Goal: Task Accomplishment & Management: Complete application form

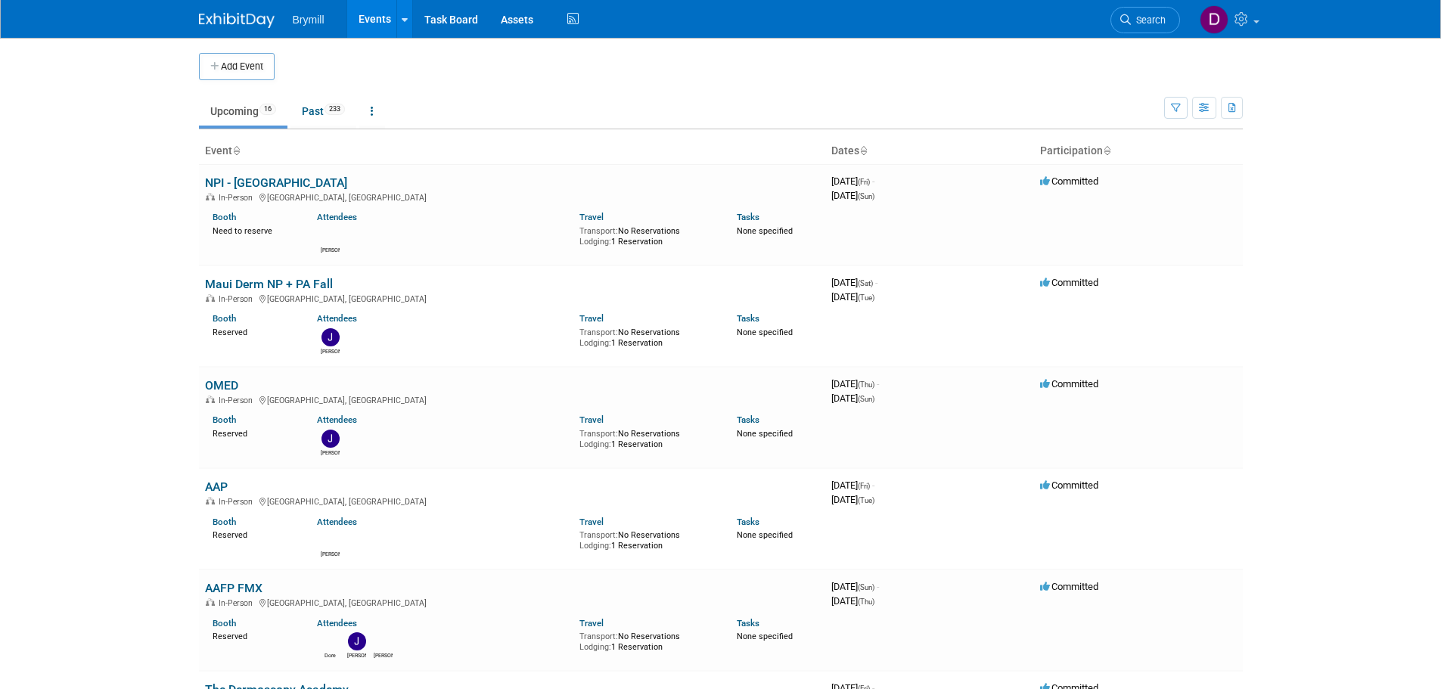
click at [229, 51] on div "Add Event" at bounding box center [721, 59] width 1044 height 42
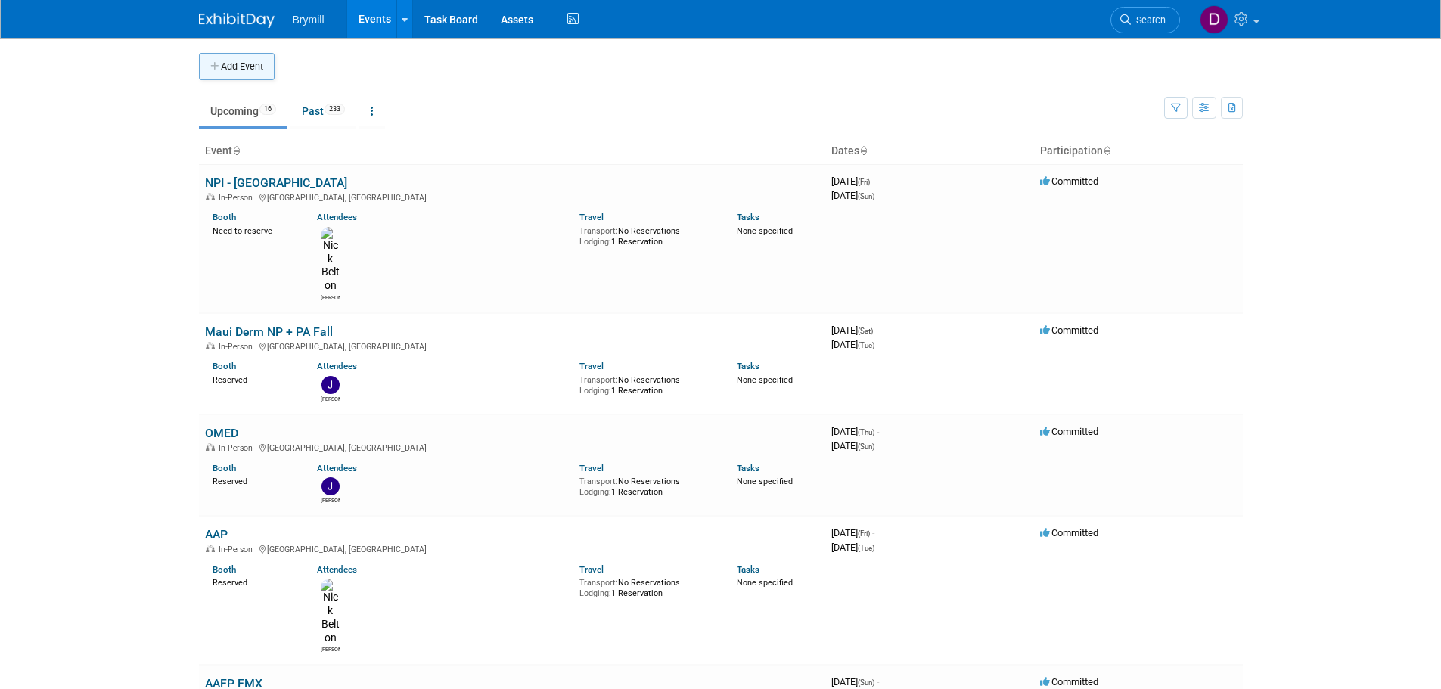
click at [227, 60] on button "Add Event" at bounding box center [237, 66] width 76 height 27
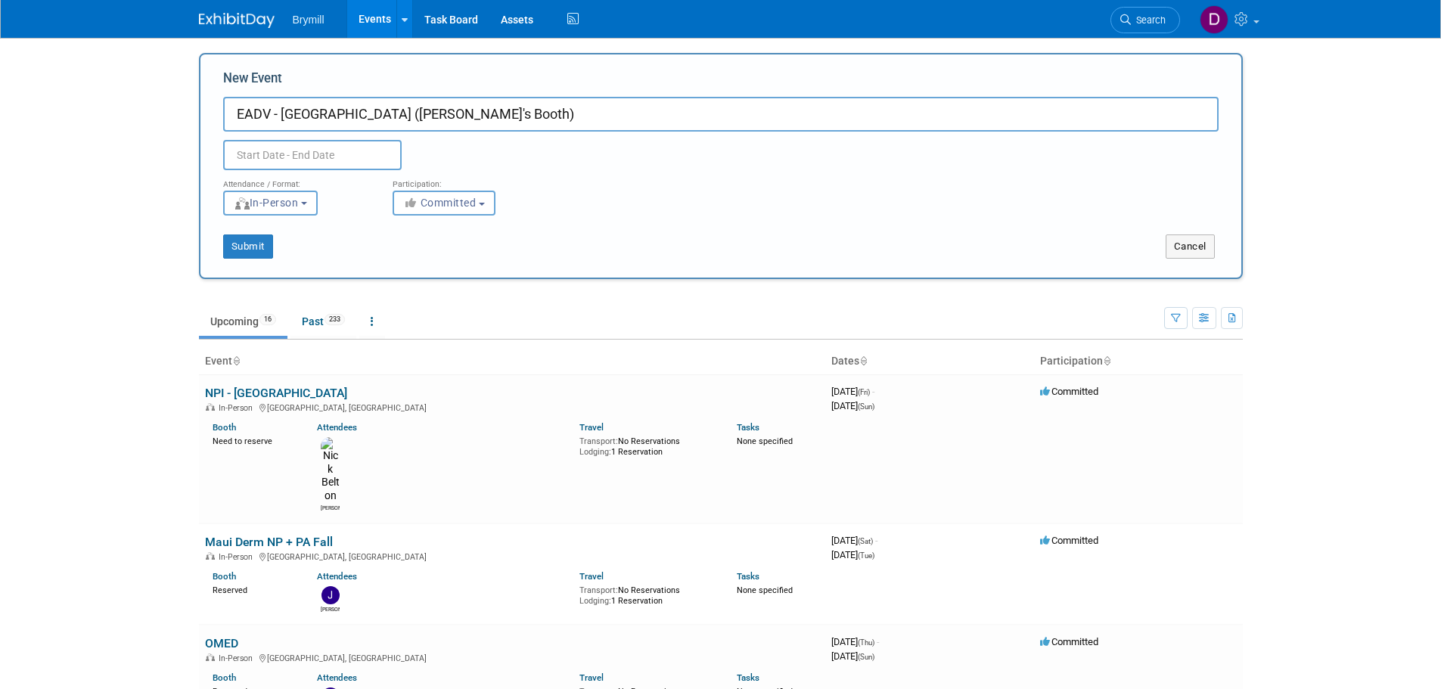
type input "EADV - [GEOGRAPHIC_DATA] ([PERSON_NAME]'s Booth)"
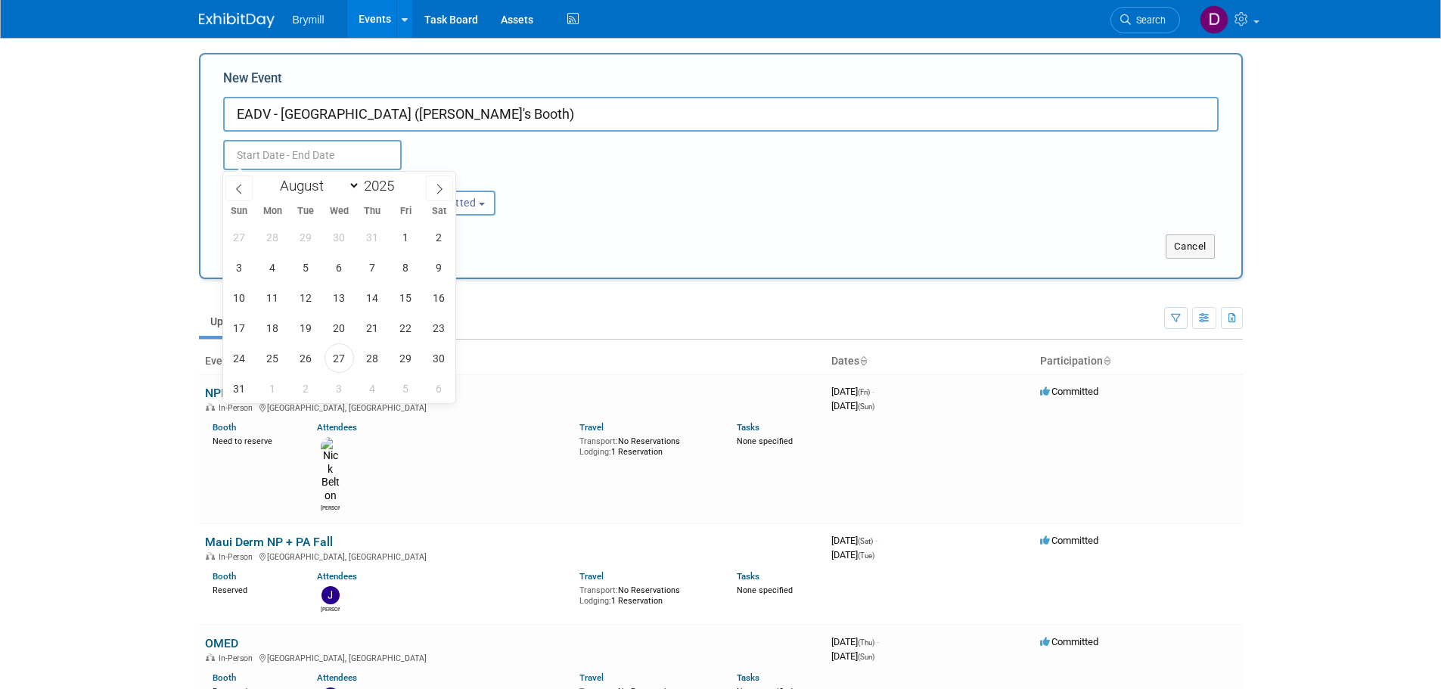
click at [308, 151] on input "text" at bounding box center [312, 155] width 178 height 30
click at [435, 180] on span at bounding box center [439, 188] width 27 height 26
select select "8"
click at [297, 293] on span "16" at bounding box center [305, 297] width 29 height 29
click at [446, 292] on span "20" at bounding box center [438, 297] width 29 height 29
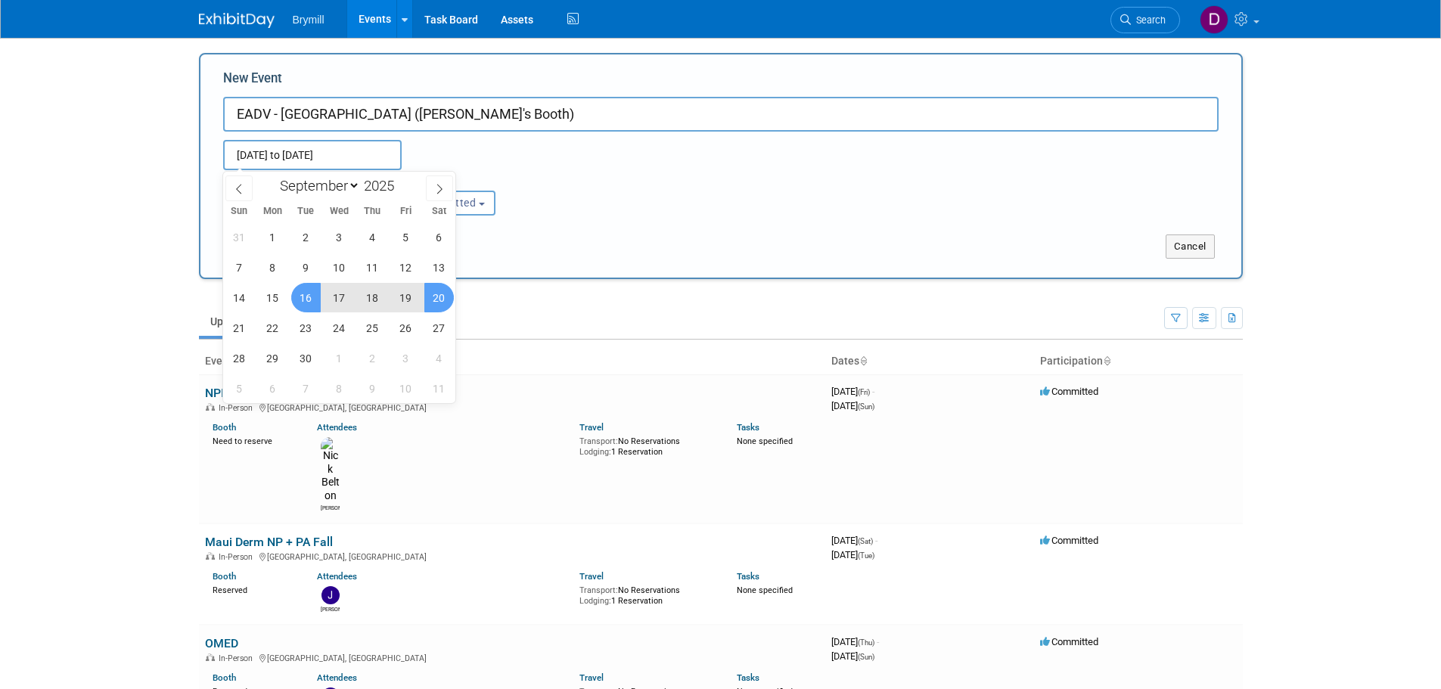
type input "Sep 16, 2025 to Sep 20, 2025"
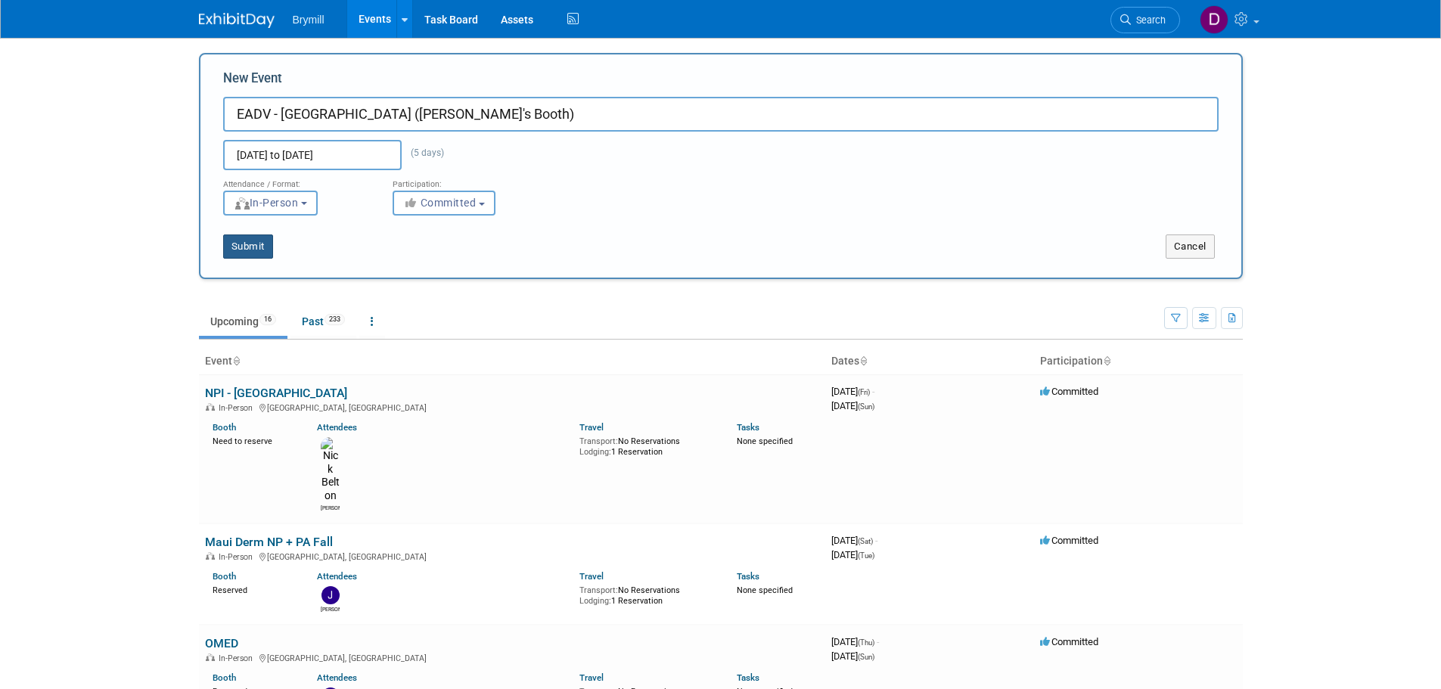
click at [262, 250] on button "Submit" at bounding box center [248, 246] width 50 height 24
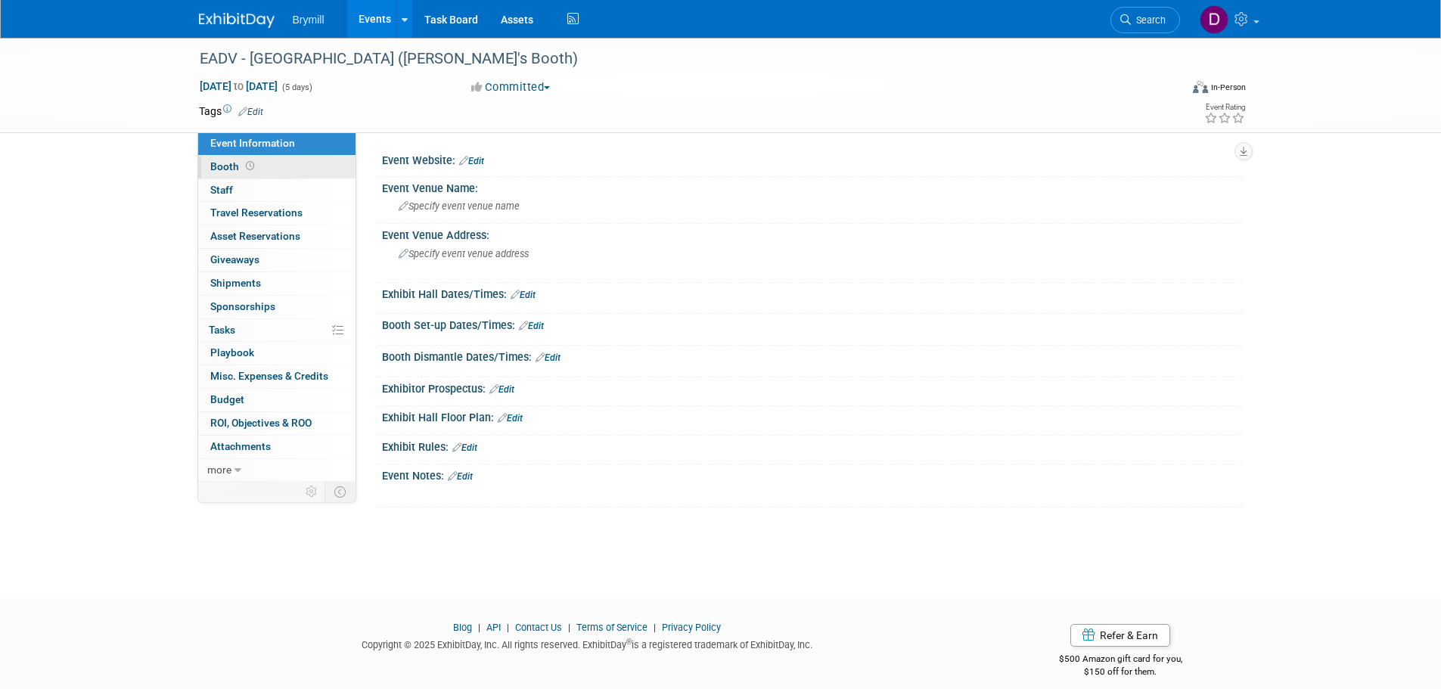
click at [303, 169] on link "Booth" at bounding box center [276, 167] width 157 height 23
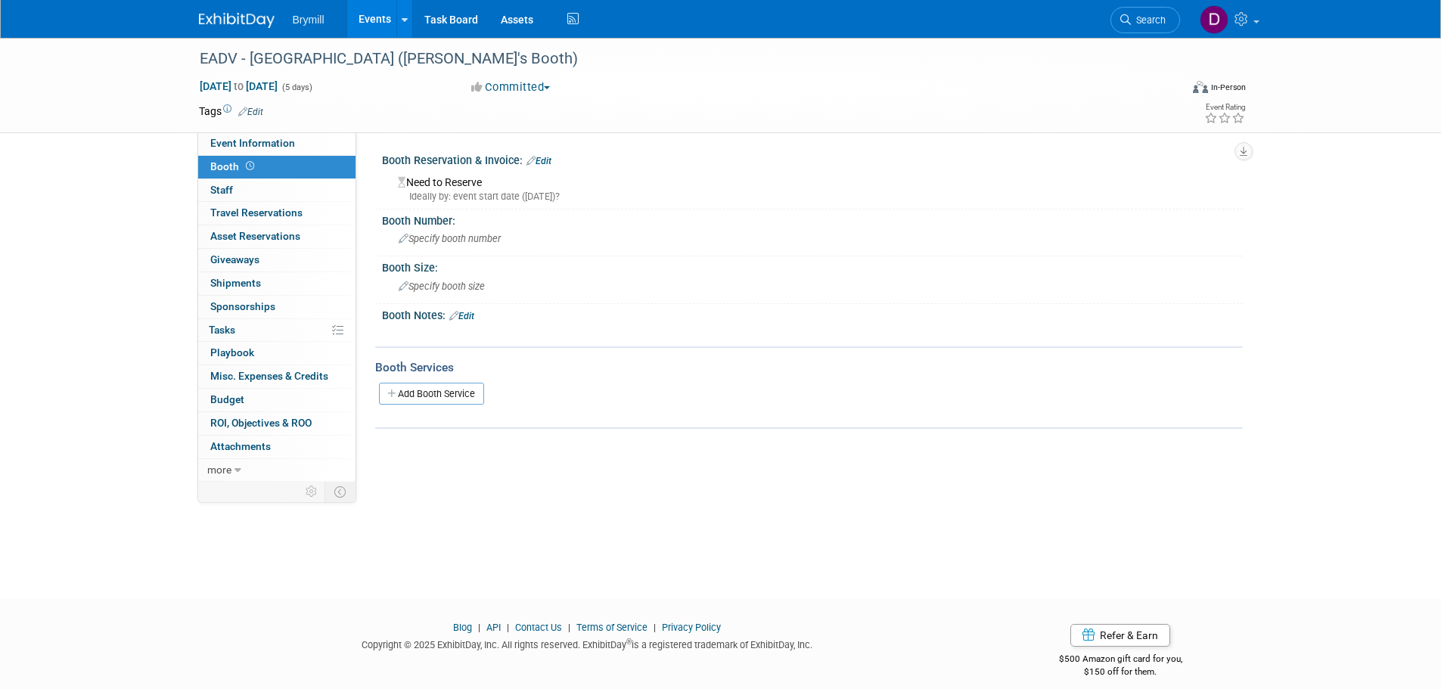
click at [551, 162] on link "Edit" at bounding box center [538, 161] width 25 height 11
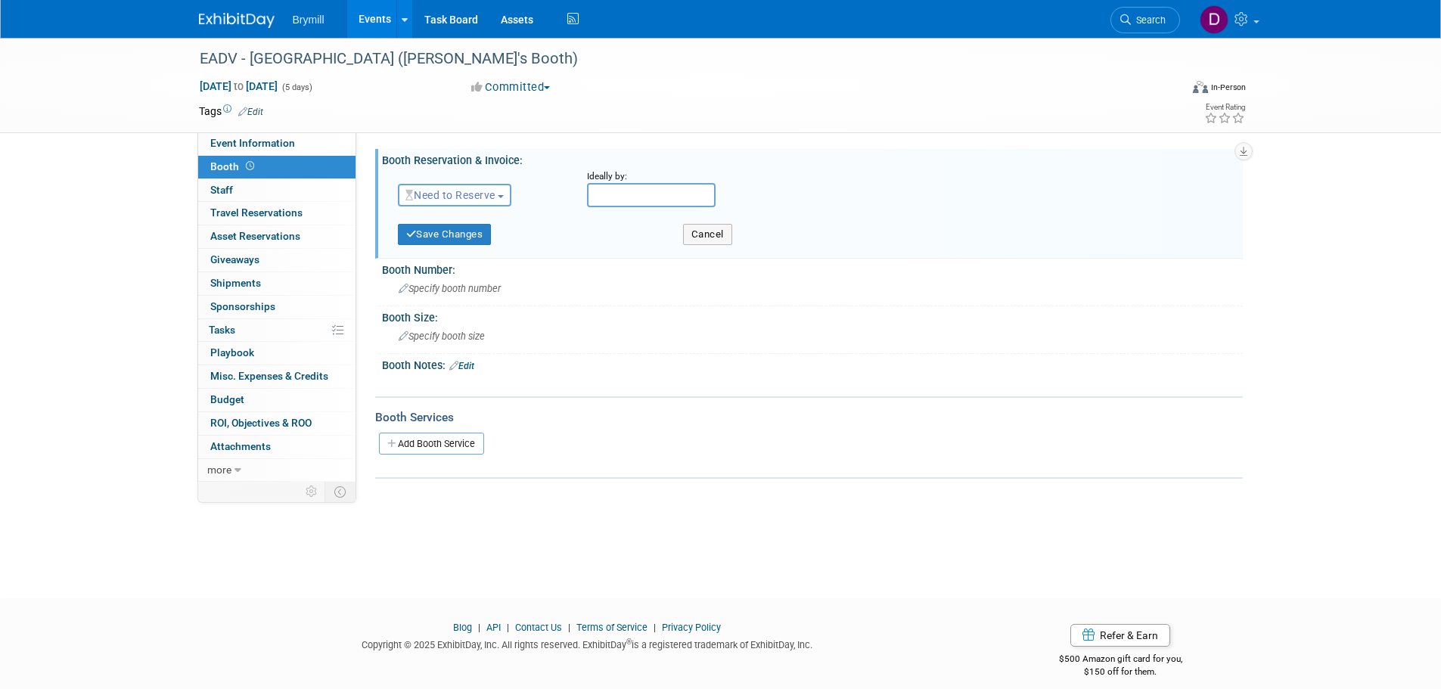
click at [443, 199] on span "Need to Reserve" at bounding box center [450, 195] width 90 height 12
click at [454, 243] on link "Reserved" at bounding box center [480, 241] width 162 height 21
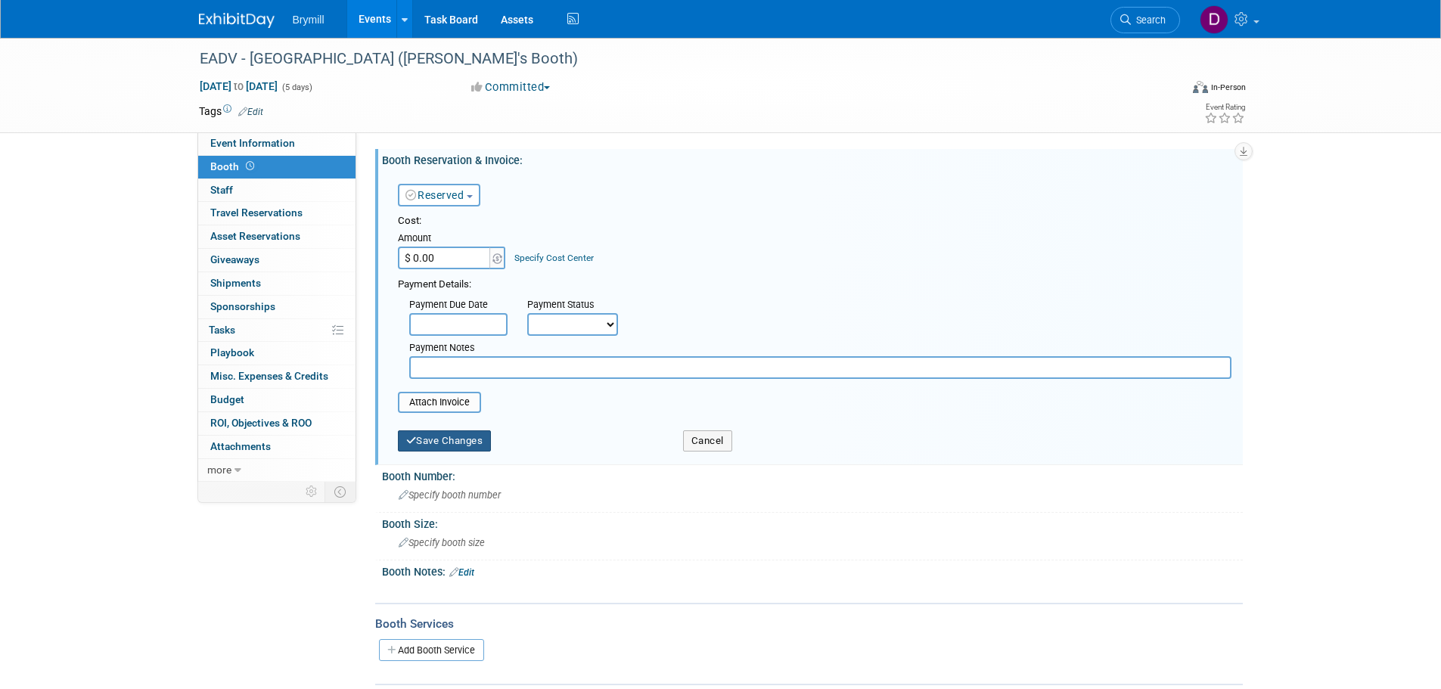
click at [454, 437] on button "Save Changes" at bounding box center [445, 440] width 94 height 21
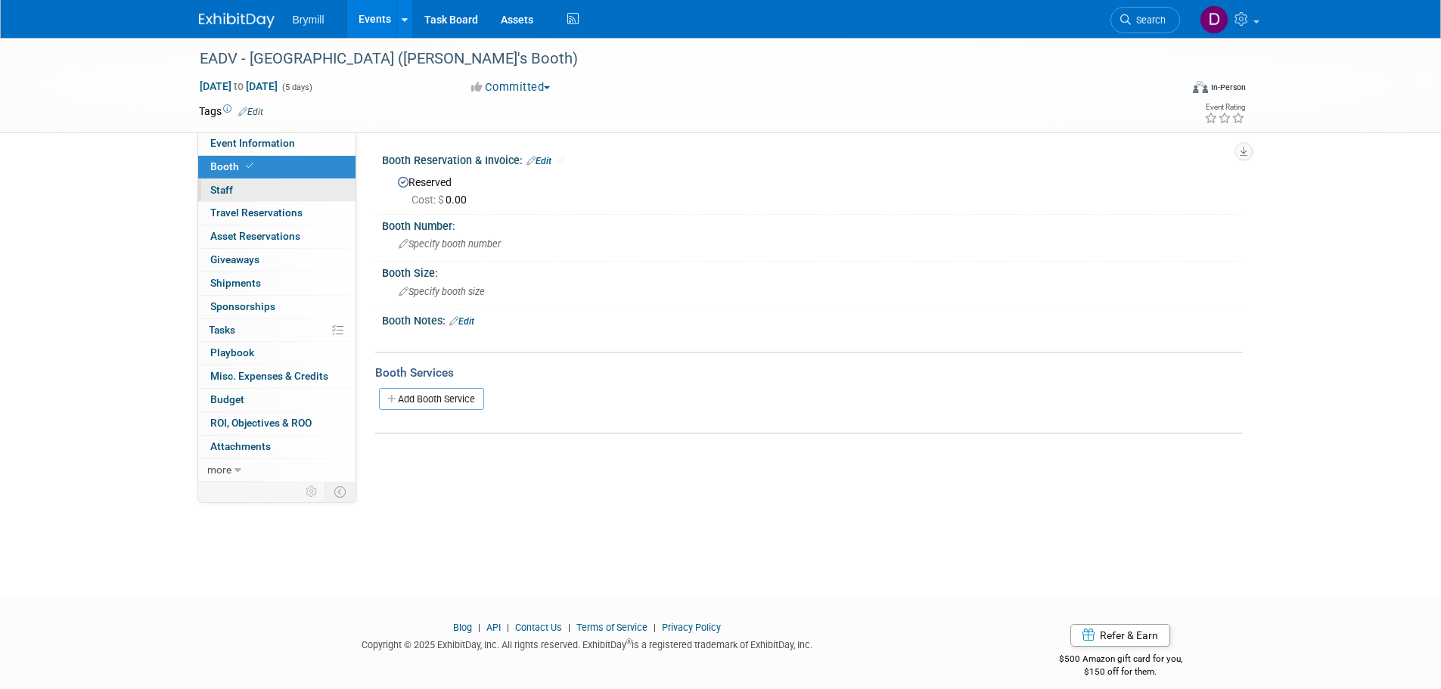
click at [305, 195] on link "0 Staff 0" at bounding box center [276, 190] width 157 height 23
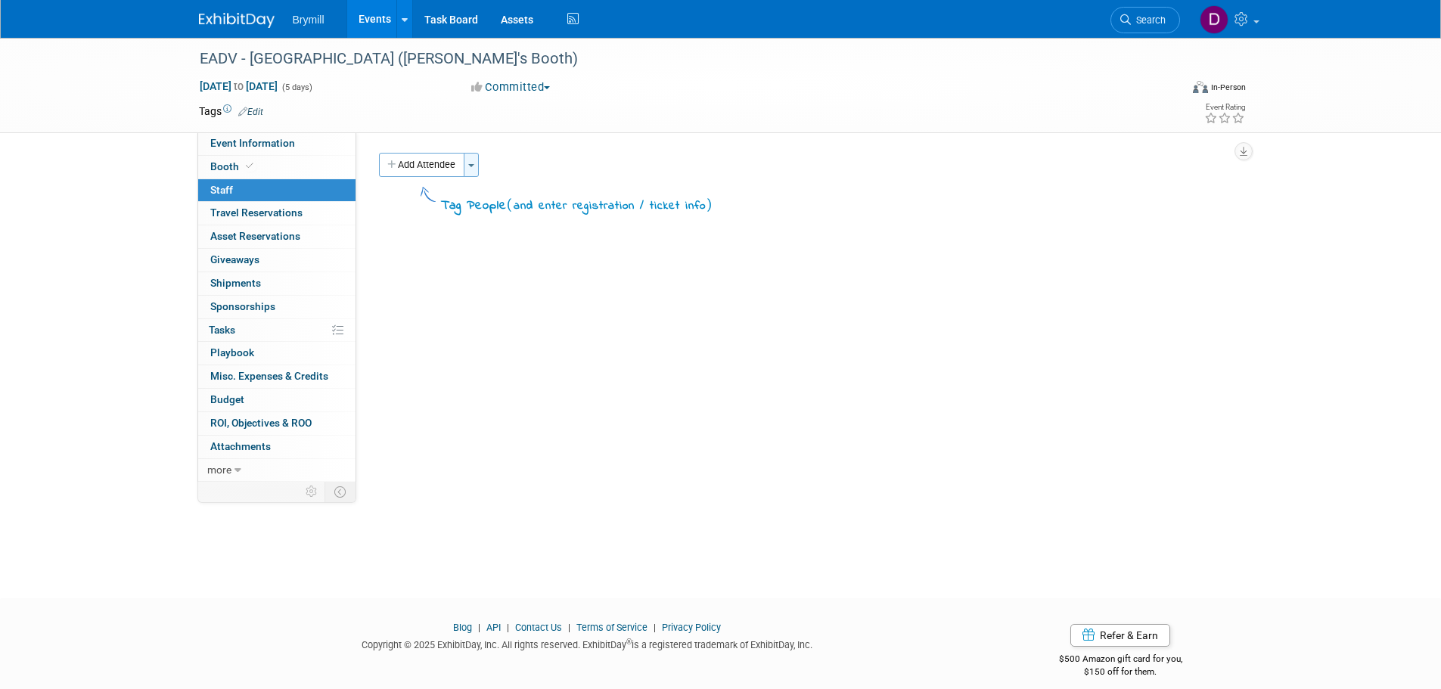
click at [479, 168] on button "Toggle Dropdown" at bounding box center [471, 165] width 15 height 24
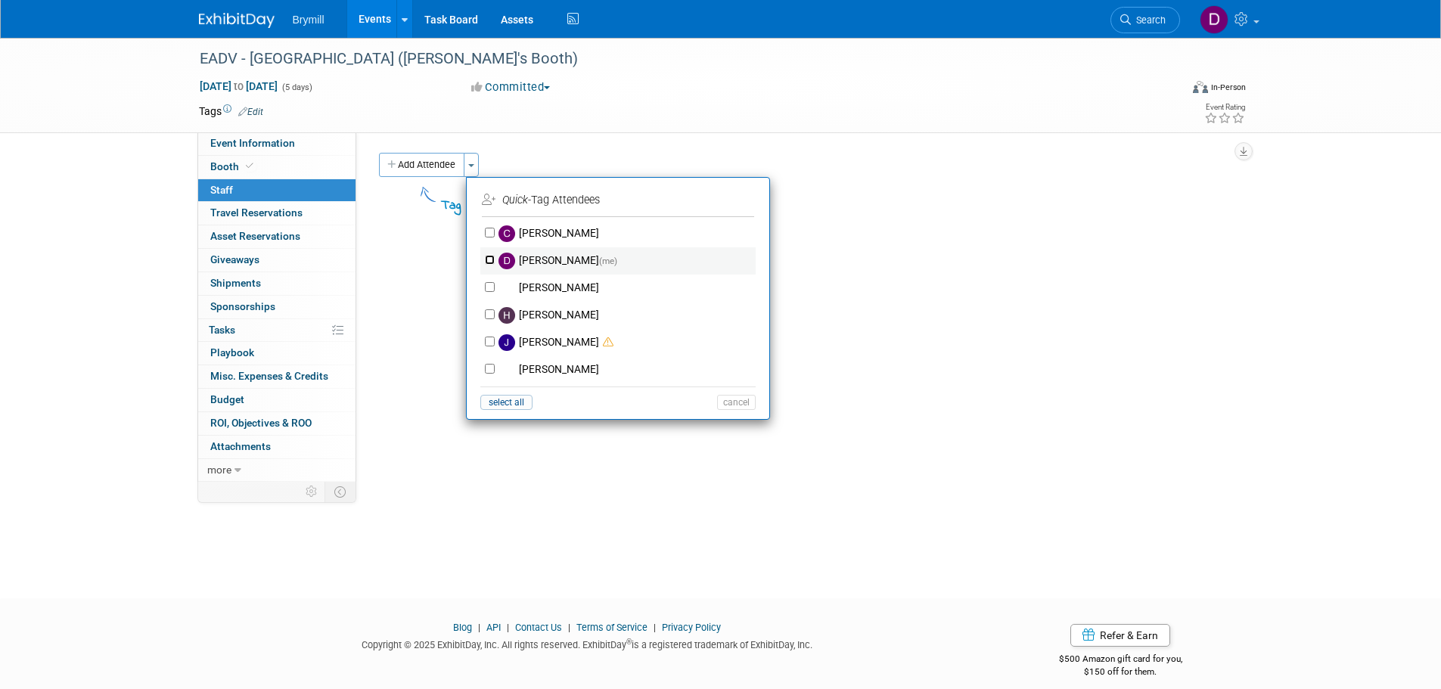
click at [491, 256] on input "Delaney Bryne (me)" at bounding box center [490, 260] width 10 height 10
checkbox input "true"
click at [493, 312] on input "[PERSON_NAME]" at bounding box center [490, 314] width 10 height 10
checkbox input "true"
click at [745, 196] on button "Apply" at bounding box center [731, 200] width 46 height 22
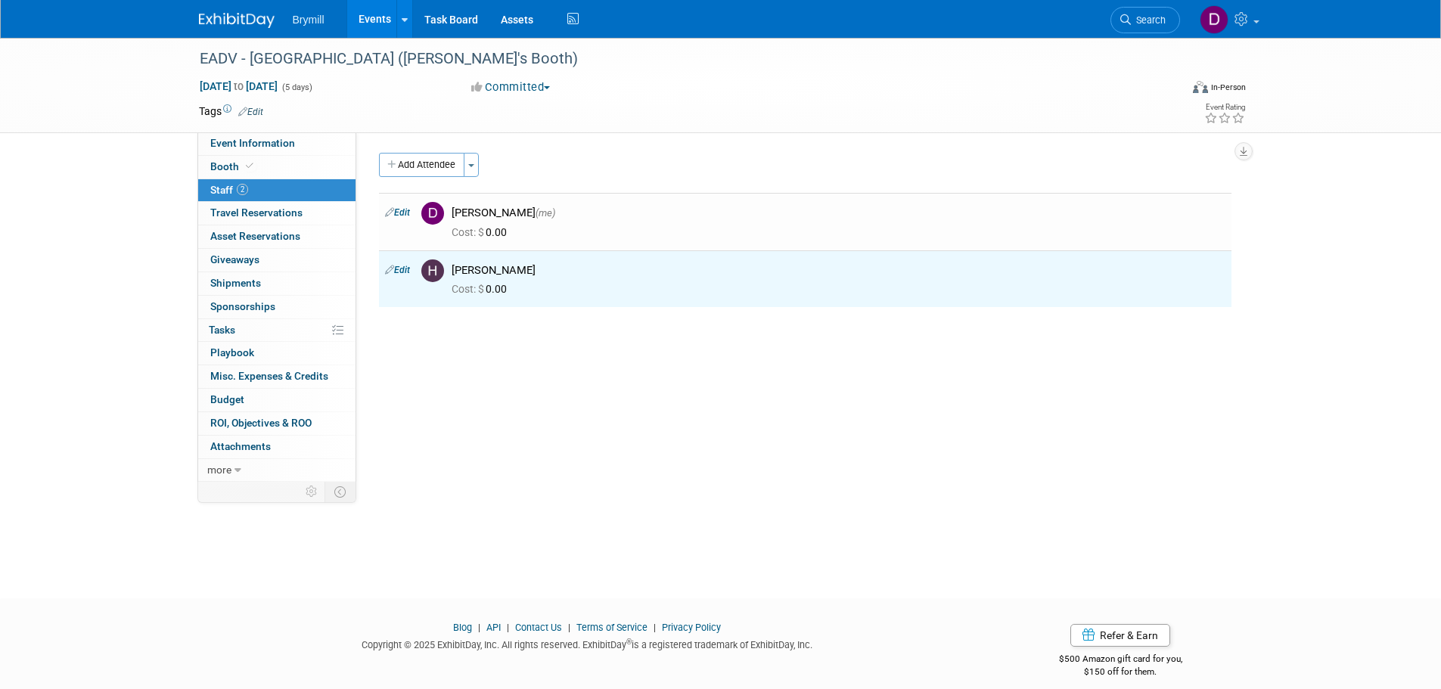
click at [247, 25] on img at bounding box center [237, 20] width 76 height 15
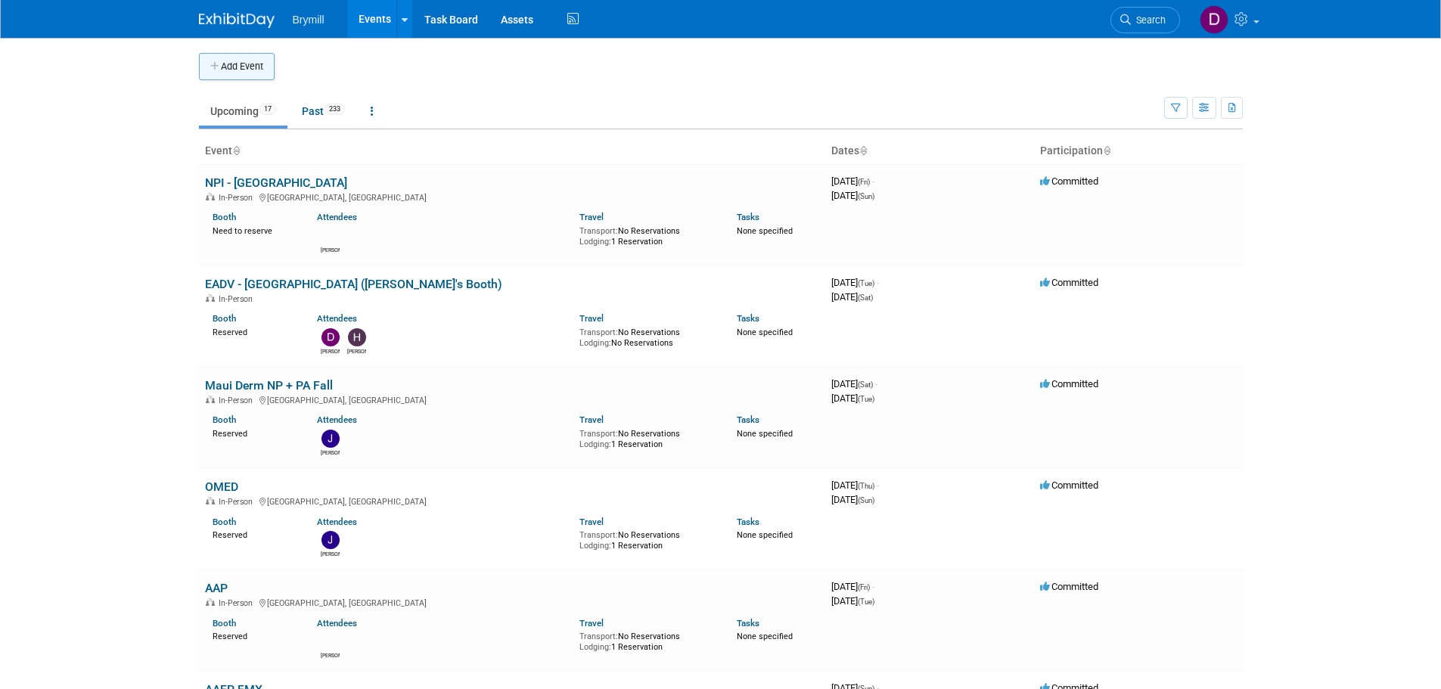
click at [238, 69] on button "Add Event" at bounding box center [237, 66] width 76 height 27
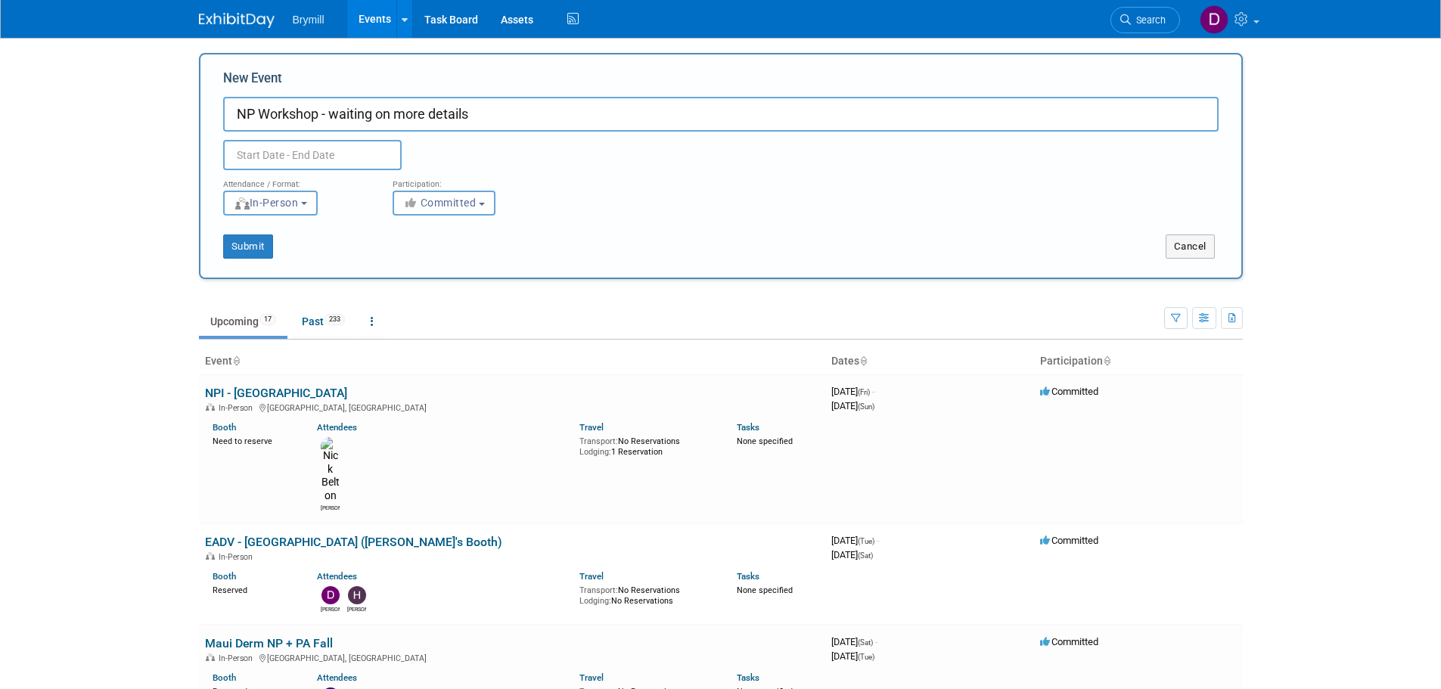
drag, startPoint x: 522, startPoint y: 122, endPoint x: 198, endPoint y: 134, distance: 323.9
click at [199, 134] on div "New Event NP Workshop - waiting on more details Duplicate Event Warning Attenda…" at bounding box center [721, 166] width 1044 height 226
type input "NP Workshop - waiting on more details"
click at [259, 154] on input "text" at bounding box center [312, 155] width 178 height 30
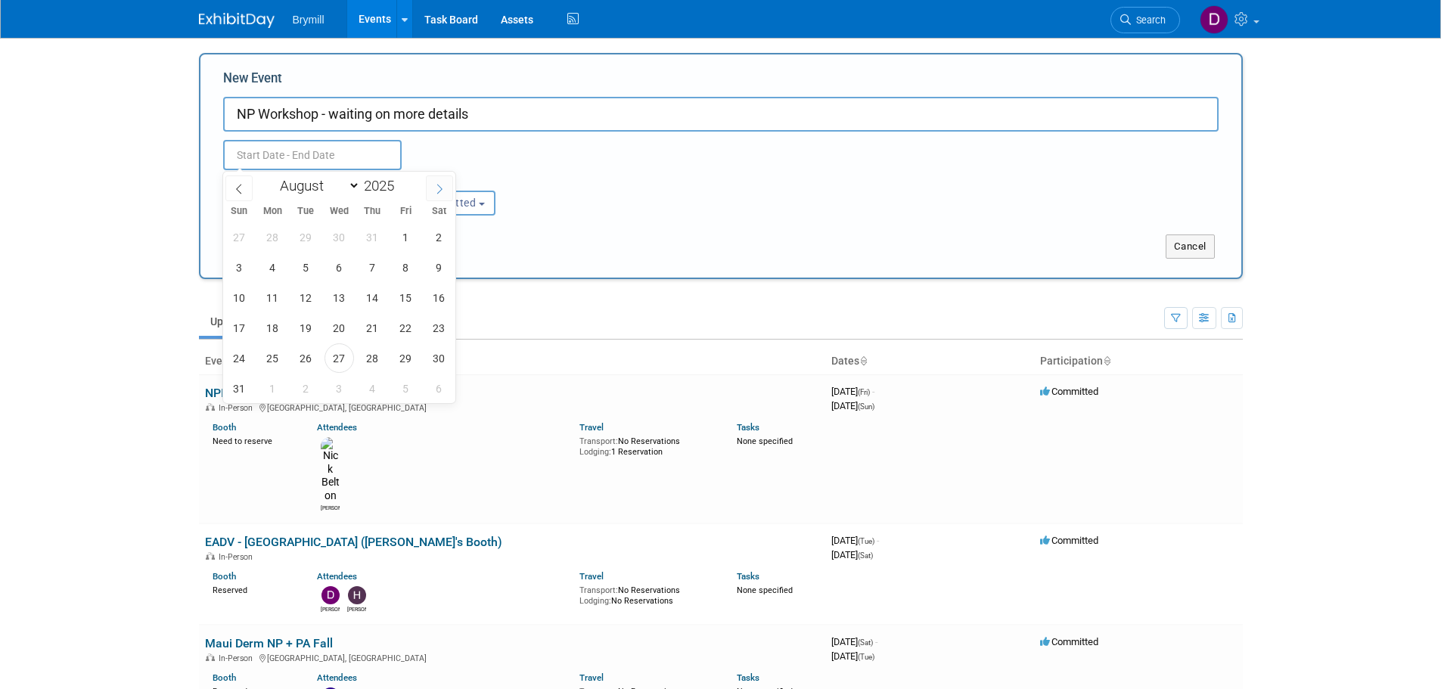
click at [439, 189] on icon at bounding box center [439, 189] width 11 height 11
select select "9"
click at [364, 241] on span "2" at bounding box center [372, 236] width 29 height 29
type input "Oct 2, 2025 to Oct 2, 2025"
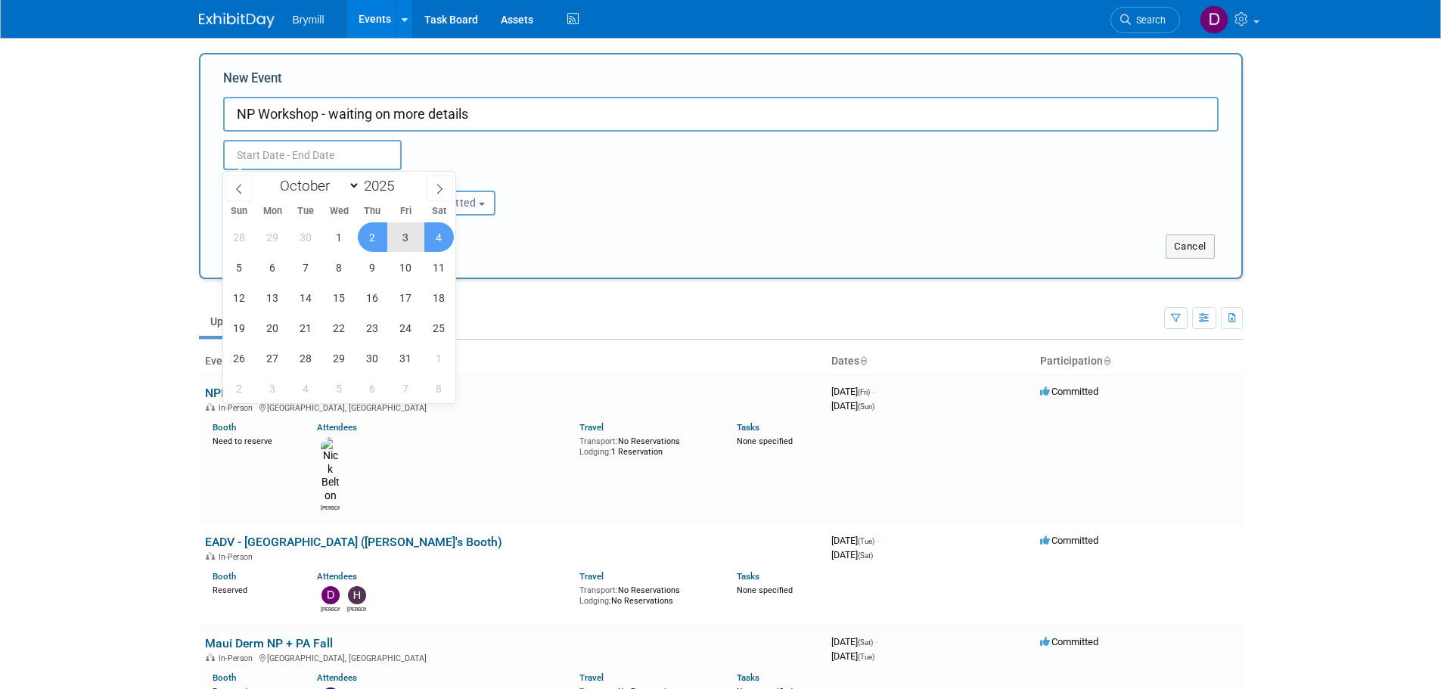
type input "Oct 2, 2025 to Oct 2, 2025"
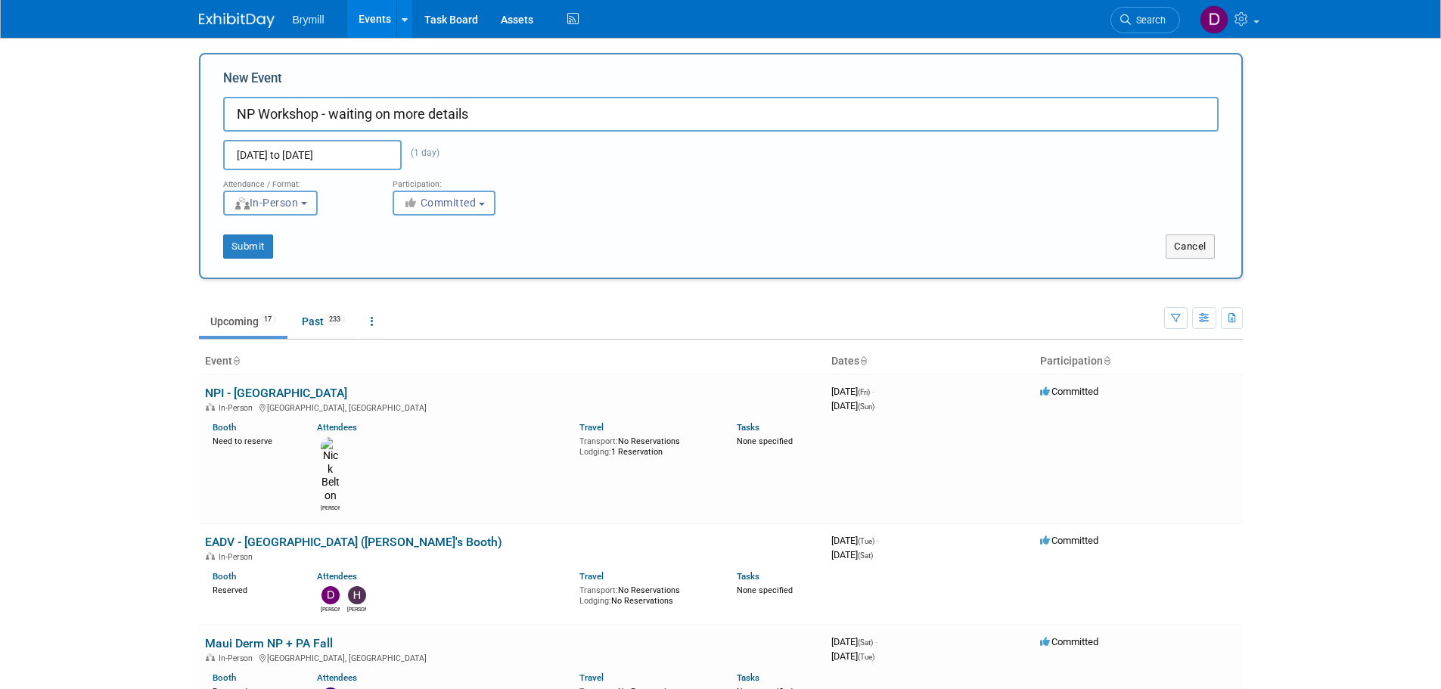
click at [563, 178] on div "Attendance / Format: <img src="https://www.exhibitday.com/Images/Format-InPerso…" at bounding box center [721, 192] width 1018 height 45
click at [259, 245] on button "Submit" at bounding box center [248, 246] width 50 height 24
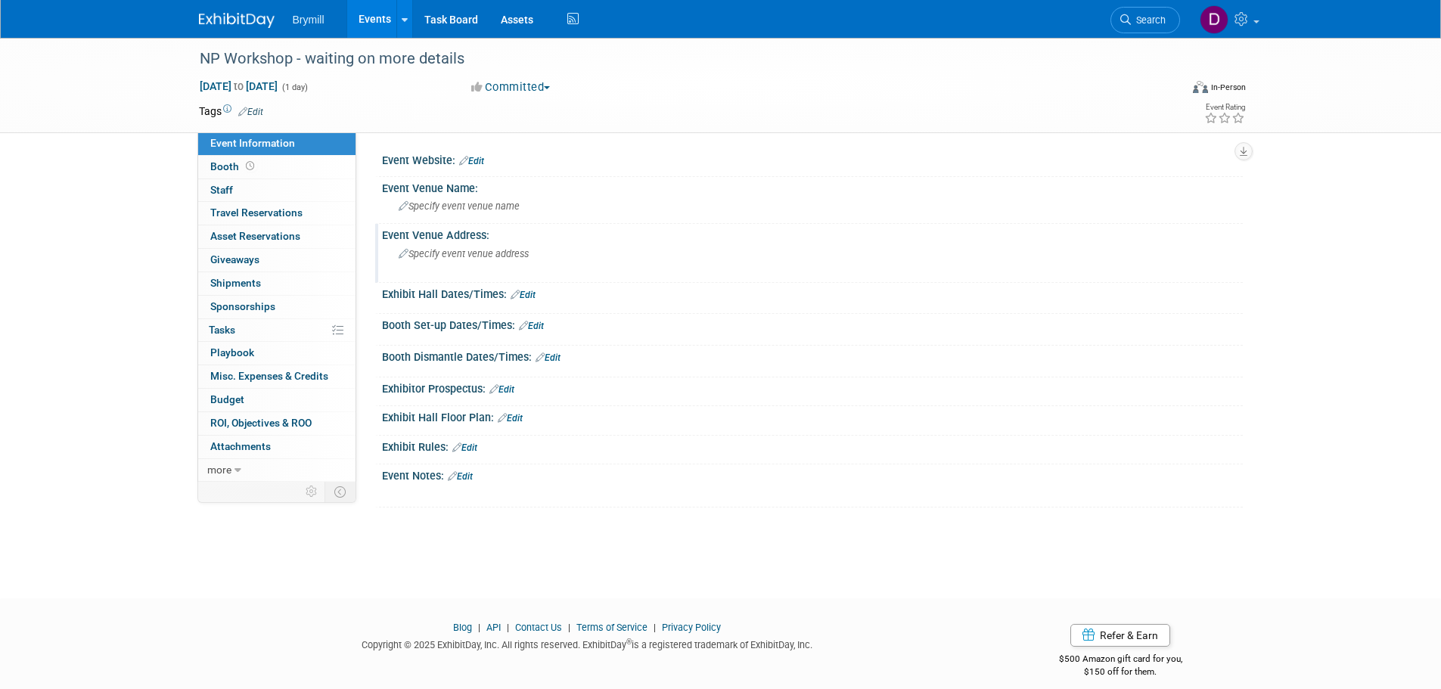
click at [461, 259] on span "Specify event venue address" at bounding box center [464, 253] width 130 height 11
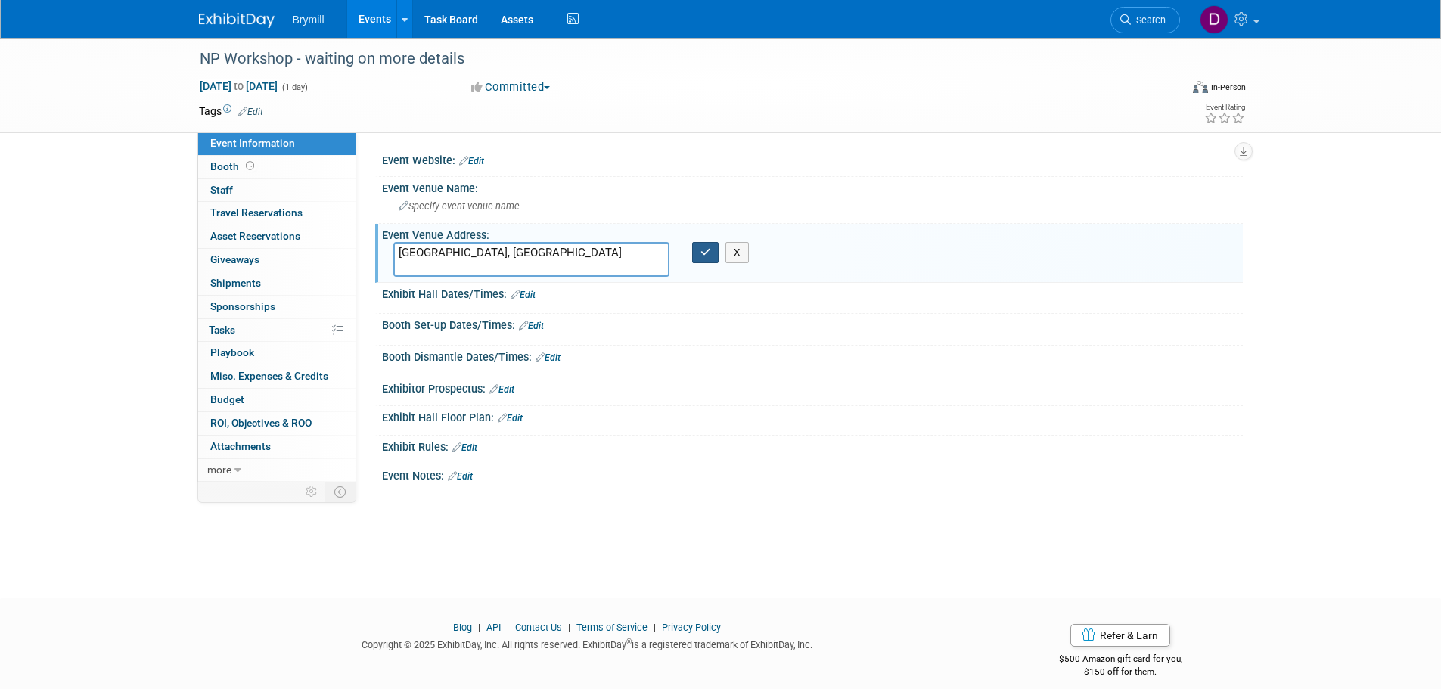
type textarea "San Diego, CA"
click at [709, 253] on icon "button" at bounding box center [705, 252] width 11 height 10
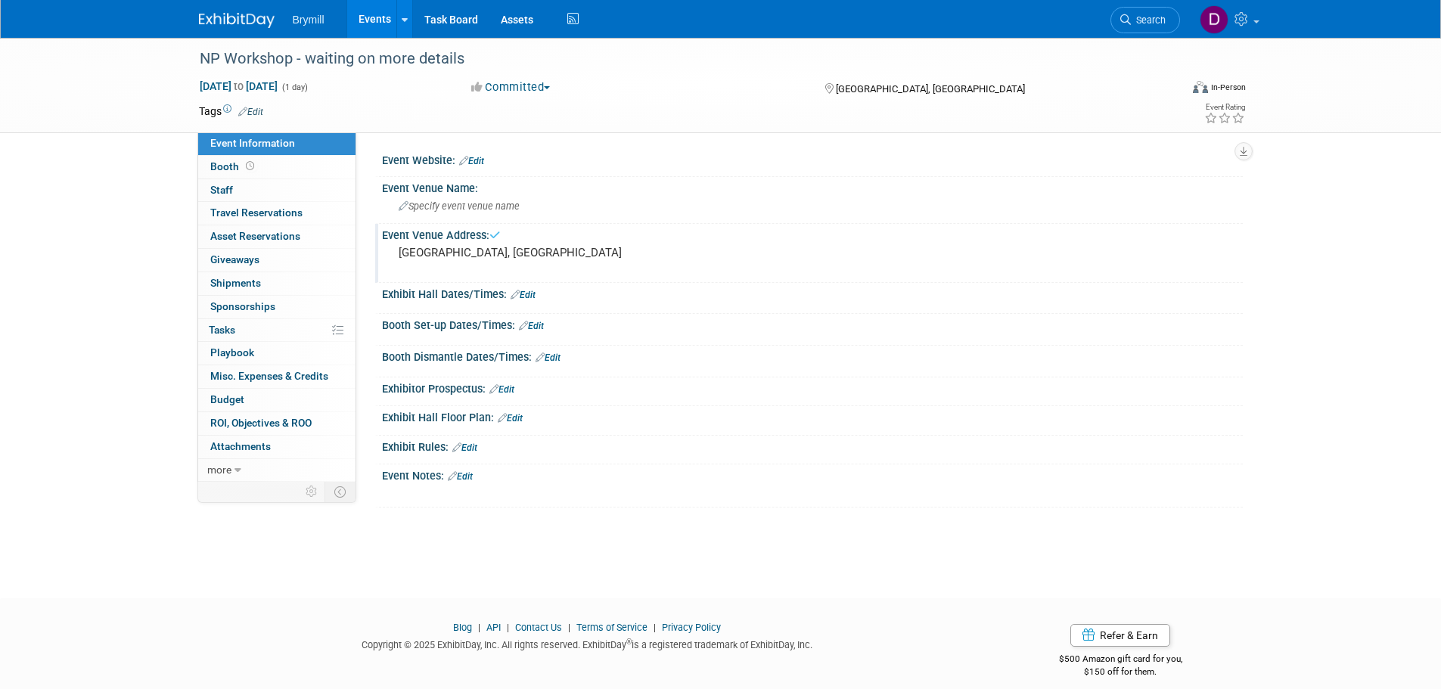
click at [231, 14] on img at bounding box center [237, 20] width 76 height 15
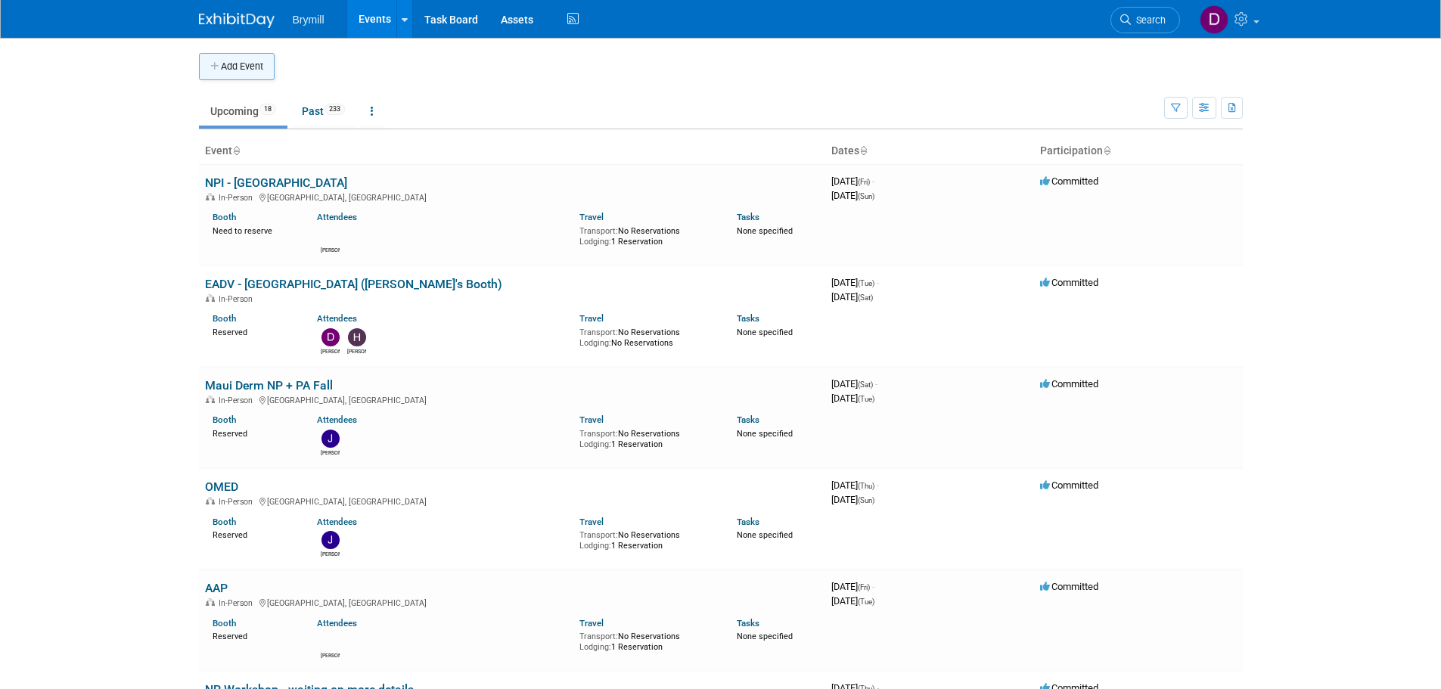
click at [257, 63] on button "Add Event" at bounding box center [237, 66] width 76 height 27
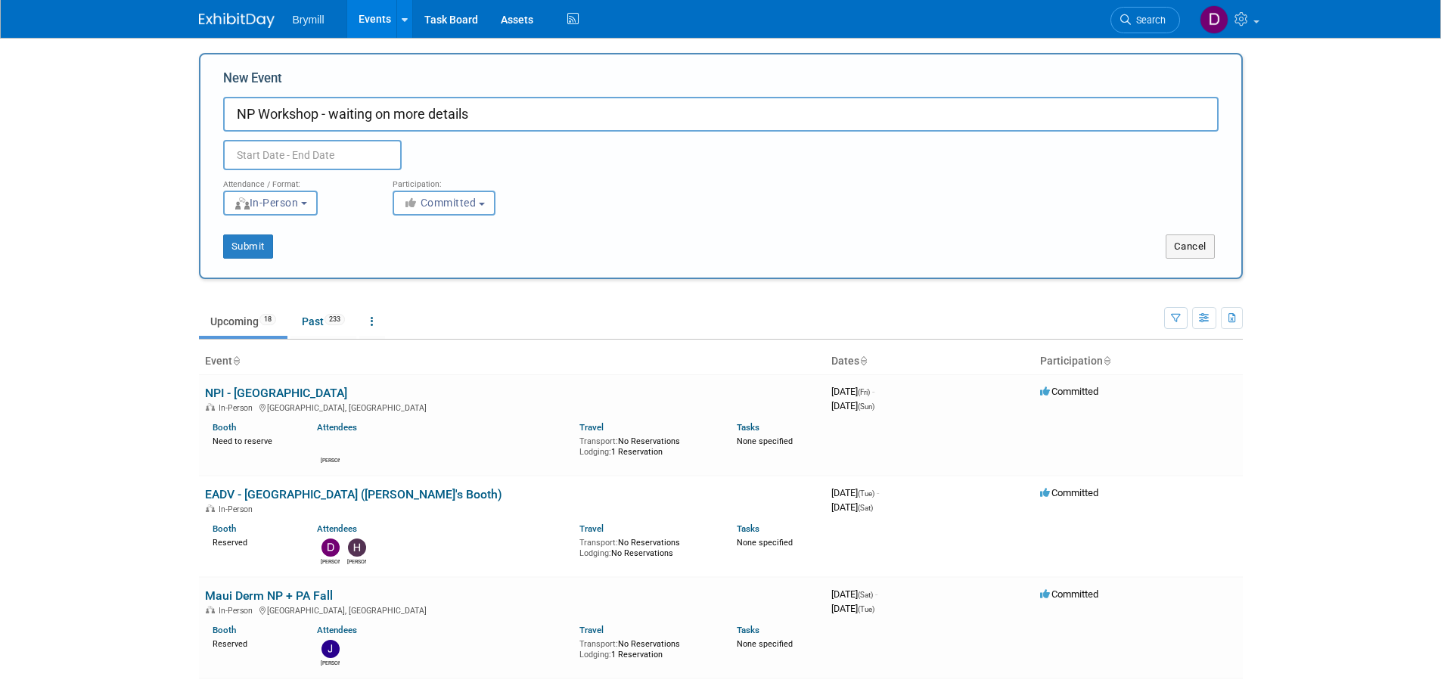
type input "NP Workshop - waiting on more details"
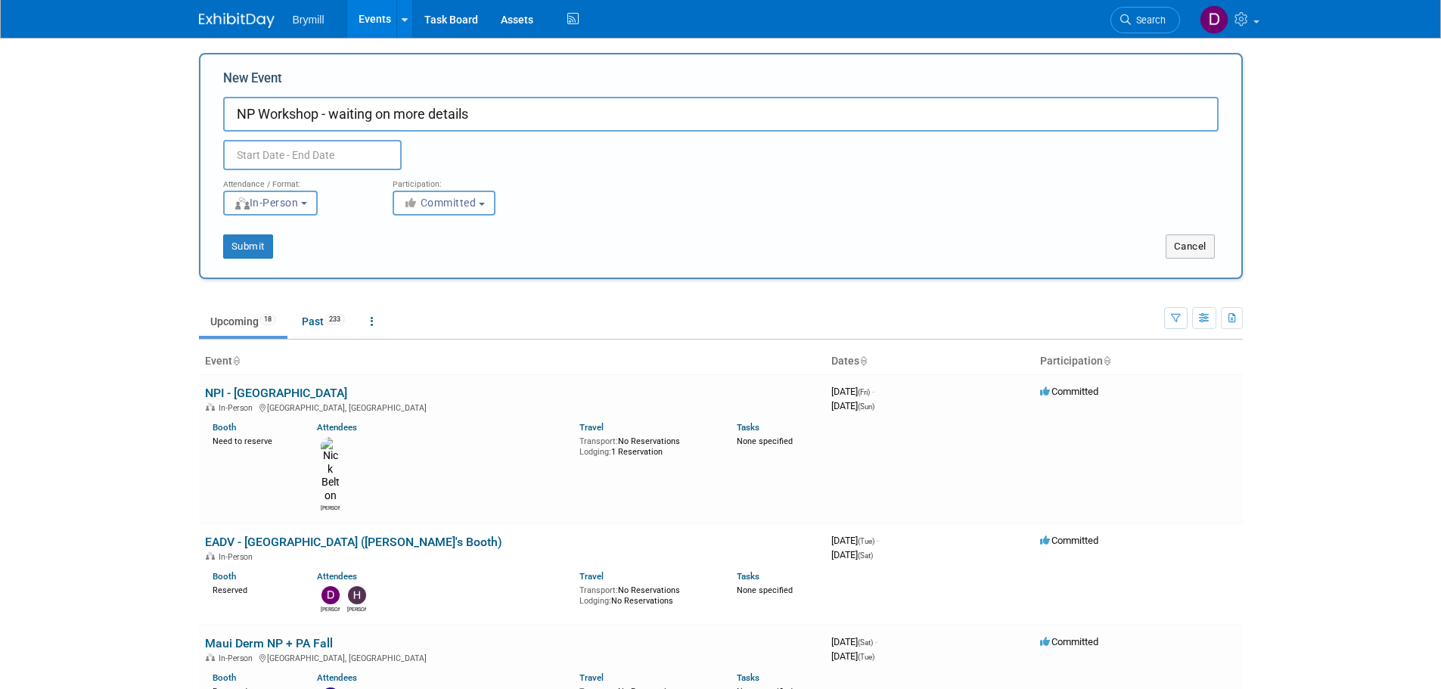
click at [356, 147] on input "text" at bounding box center [312, 155] width 178 height 30
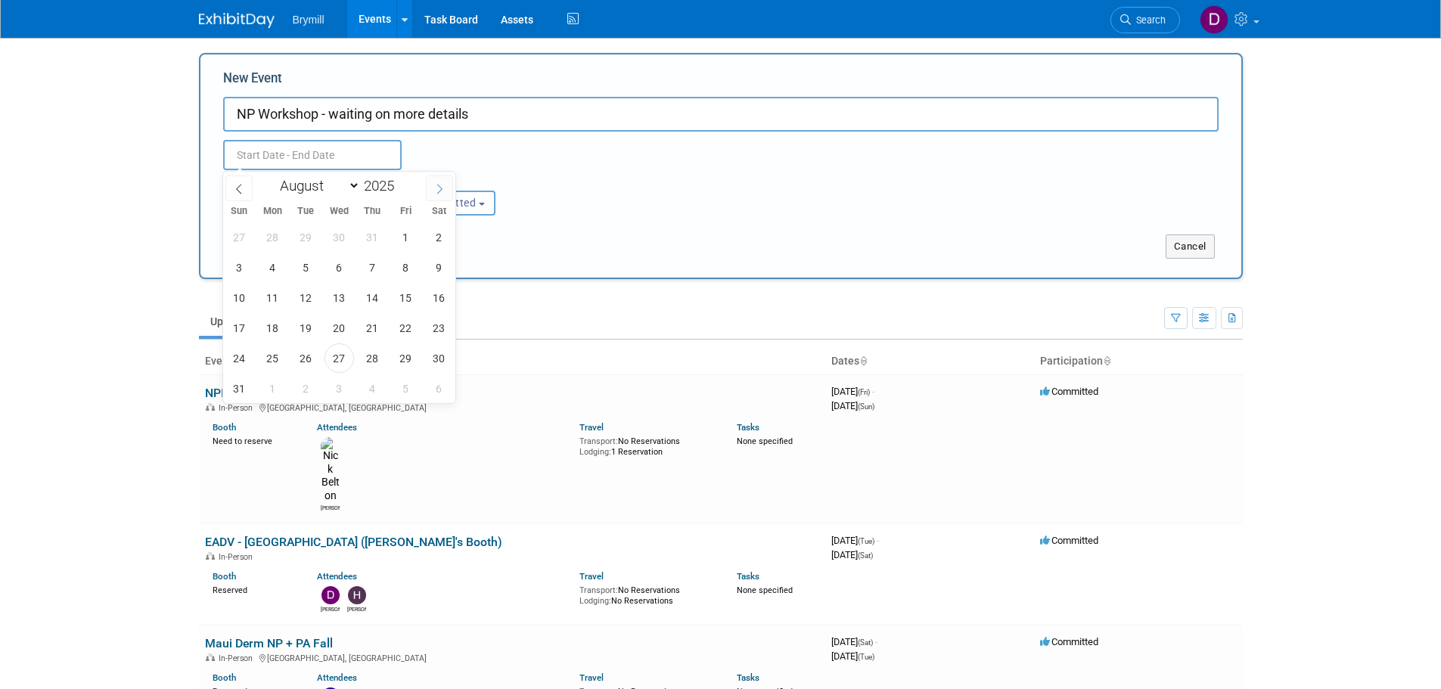
click at [430, 182] on span at bounding box center [439, 188] width 27 height 26
select select "9"
click at [380, 303] on span "16" at bounding box center [372, 297] width 29 height 29
type input "[DATE] to [DATE]"
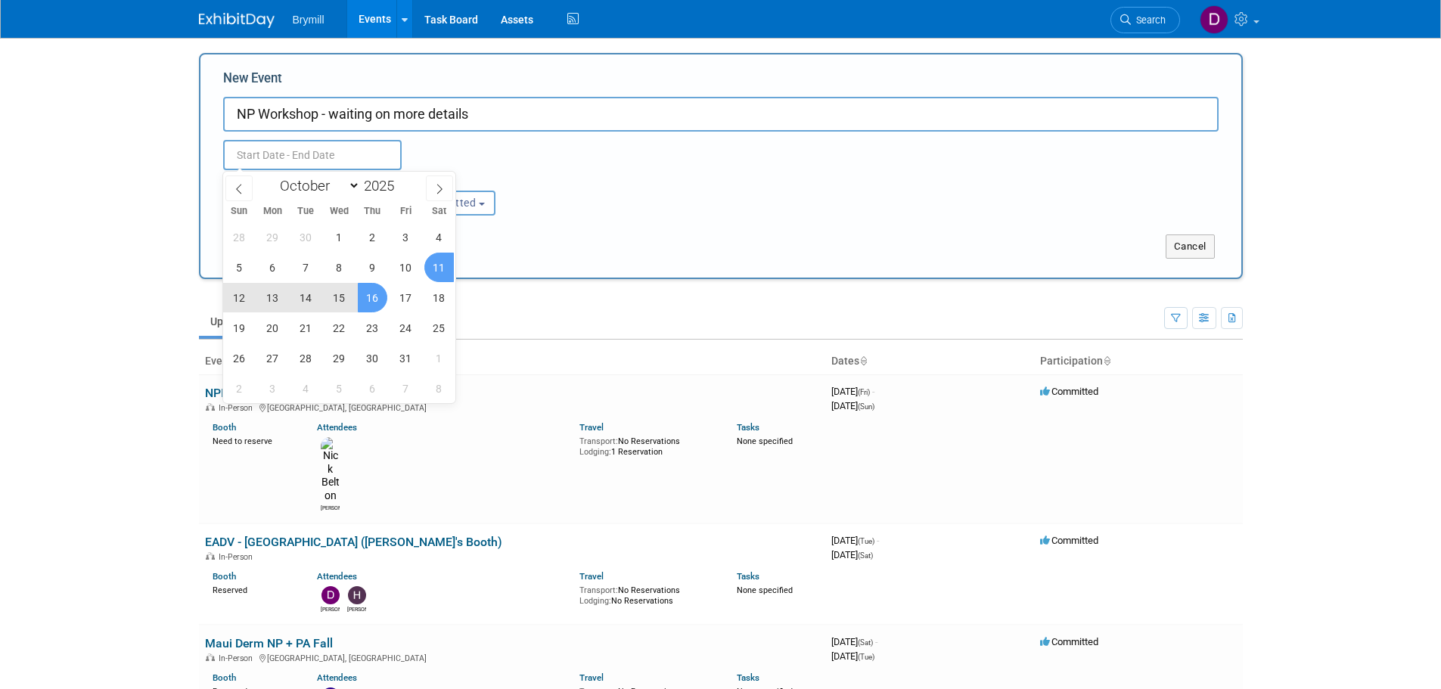
type input "[DATE] to [DATE]"
click at [601, 261] on div "New Event NP Workshop - waiting on more details Oct 16, 2025 to Oct 16, 2025 Du…" at bounding box center [721, 166] width 1044 height 226
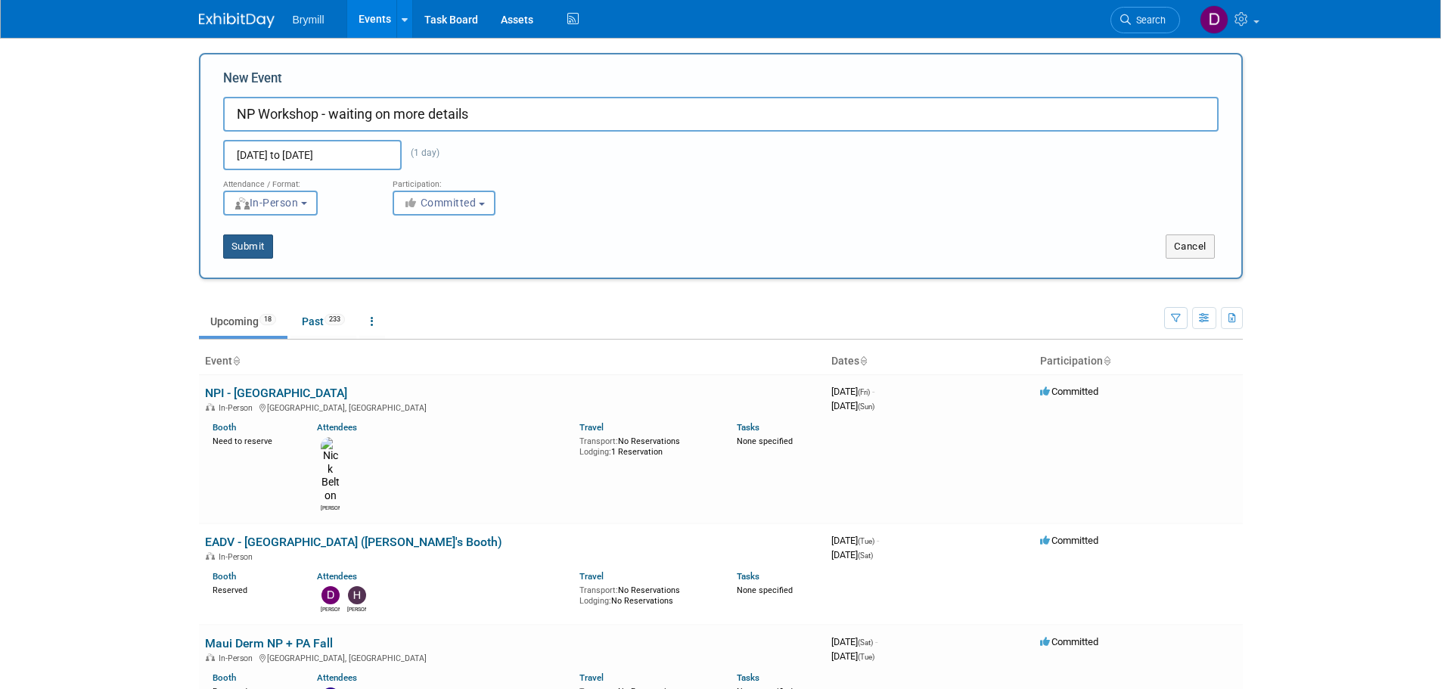
click at [251, 250] on button "Submit" at bounding box center [248, 246] width 50 height 24
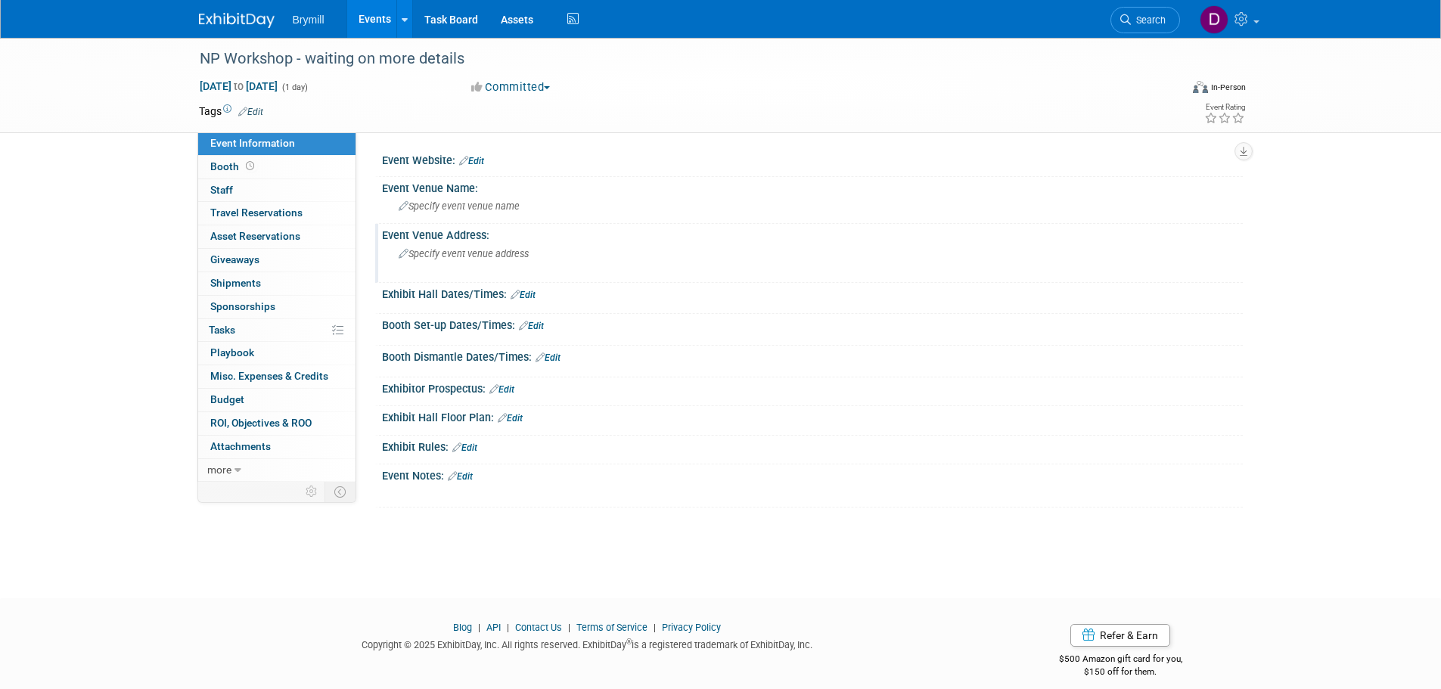
click at [445, 256] on span "Specify event venue address" at bounding box center [464, 253] width 130 height 11
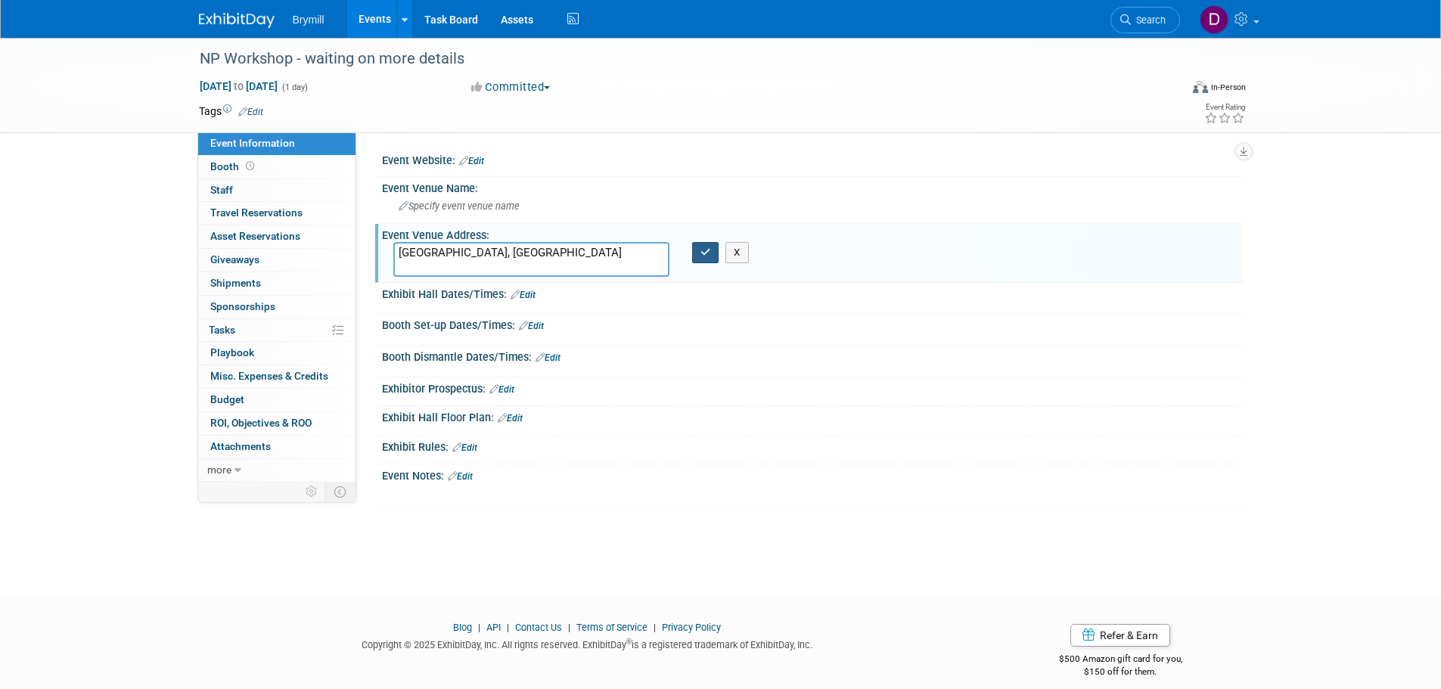
type textarea "[GEOGRAPHIC_DATA], [GEOGRAPHIC_DATA]"
click at [698, 250] on button "button" at bounding box center [705, 252] width 27 height 21
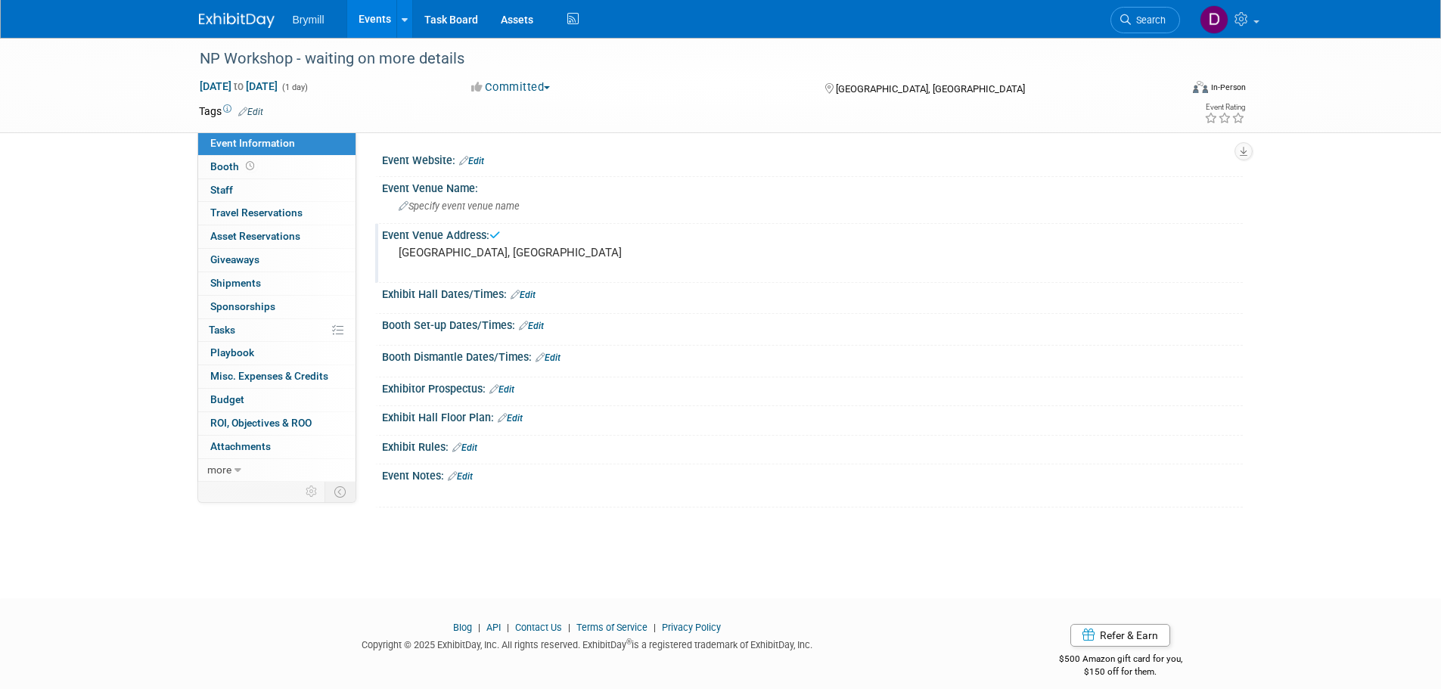
drag, startPoint x: 245, startPoint y: 15, endPoint x: 269, endPoint y: 17, distance: 24.3
click at [245, 15] on img at bounding box center [237, 20] width 76 height 15
